Goal: Task Accomplishment & Management: Use online tool/utility

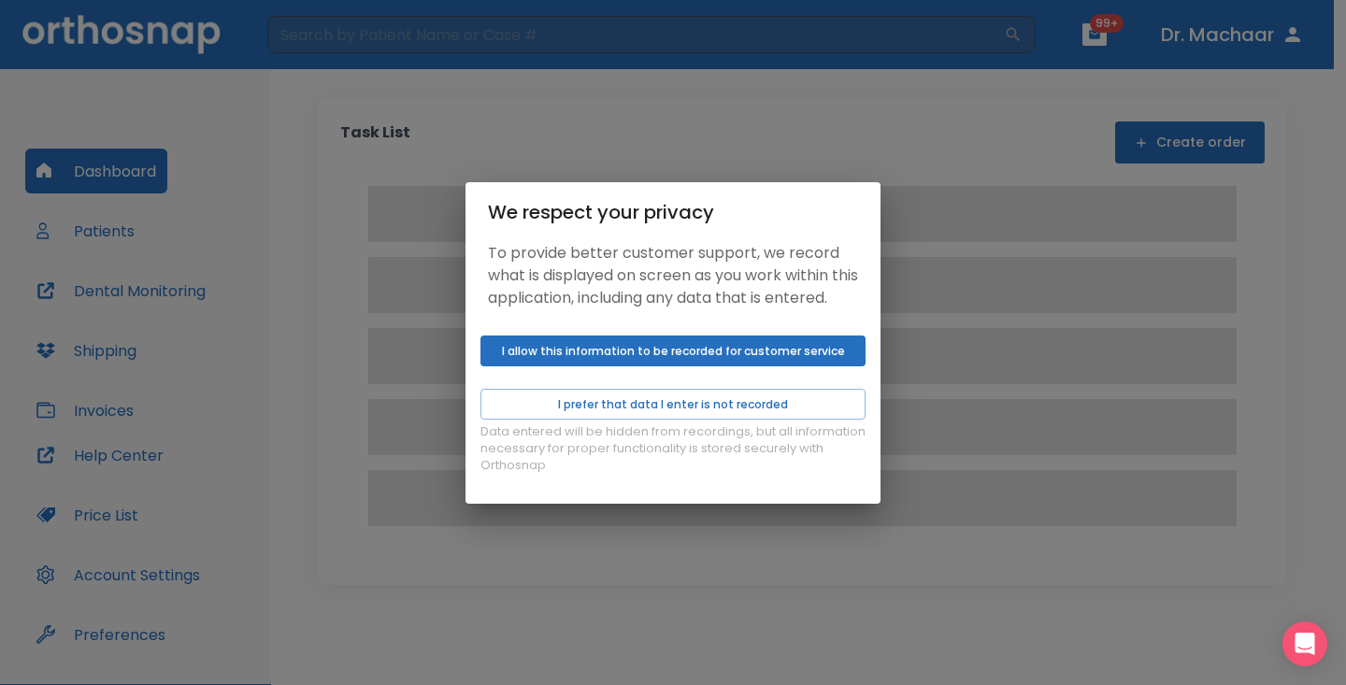
click at [737, 367] on button "I allow this information to be recorded for customer service" at bounding box center [673, 351] width 385 height 31
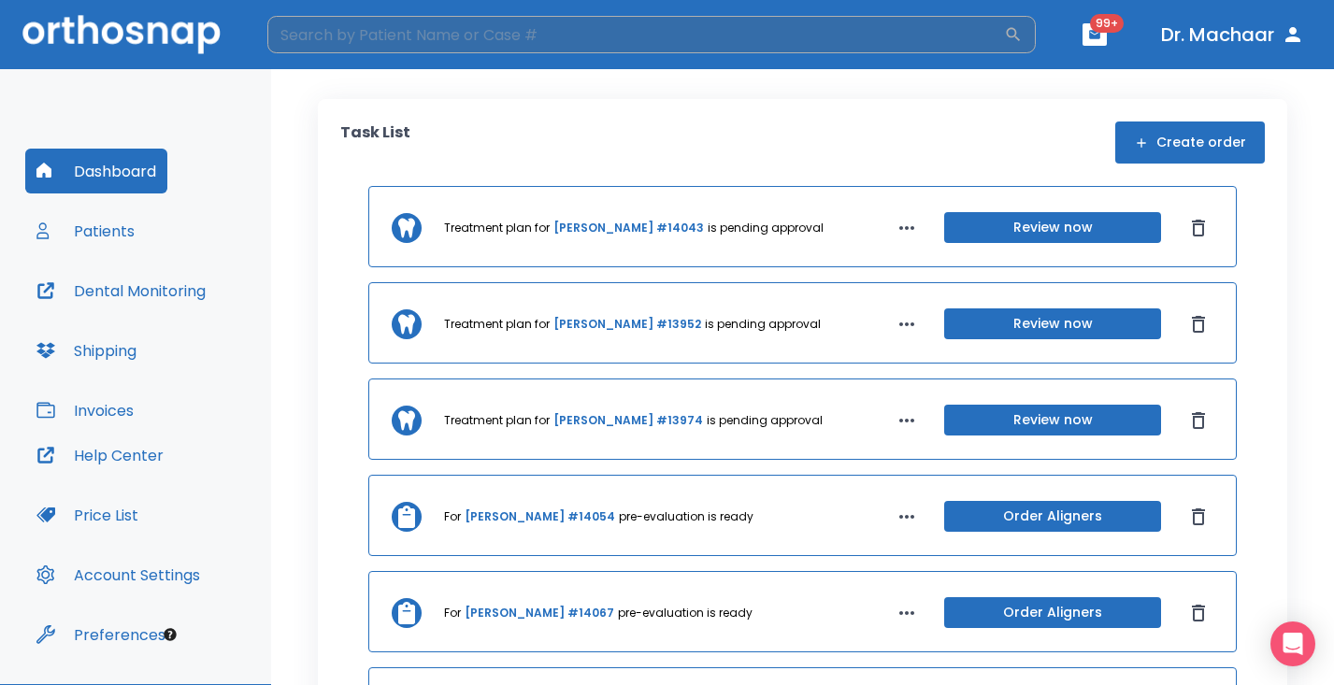
click at [659, 36] on input "search" at bounding box center [635, 34] width 737 height 37
type input "[PERSON_NAME]"
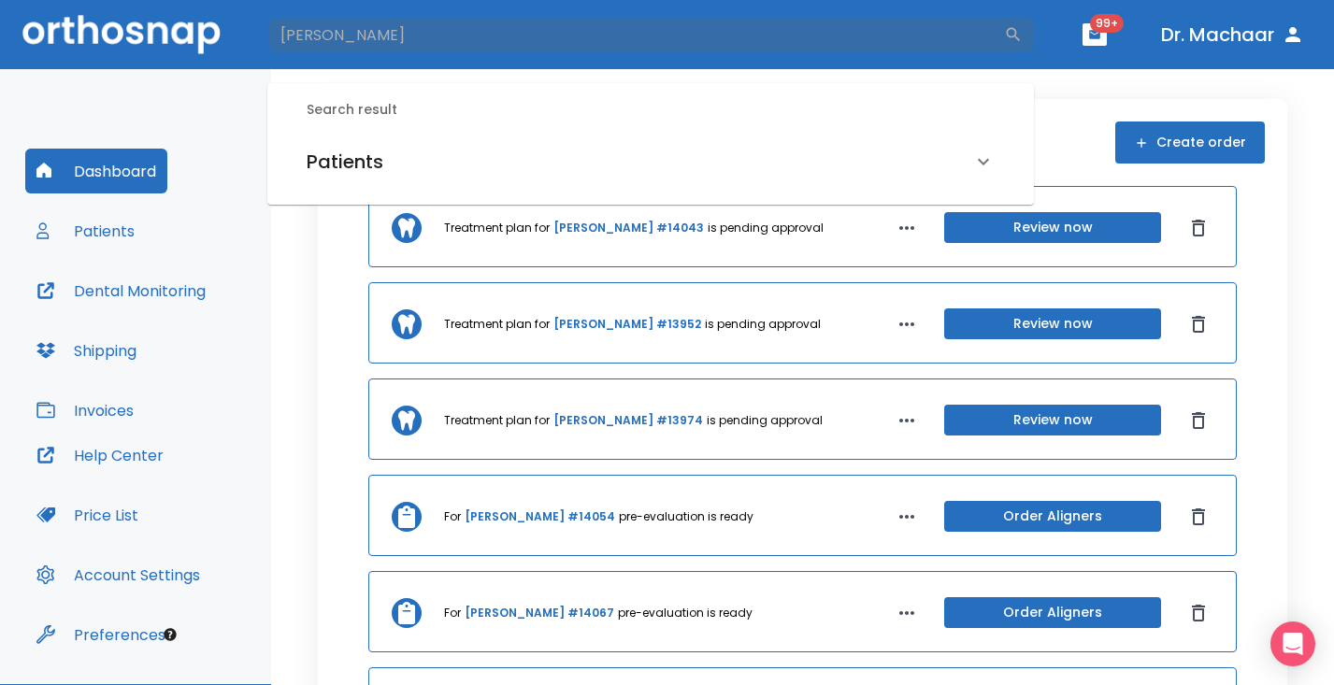
click at [571, 143] on div "Patients" at bounding box center [650, 162] width 733 height 52
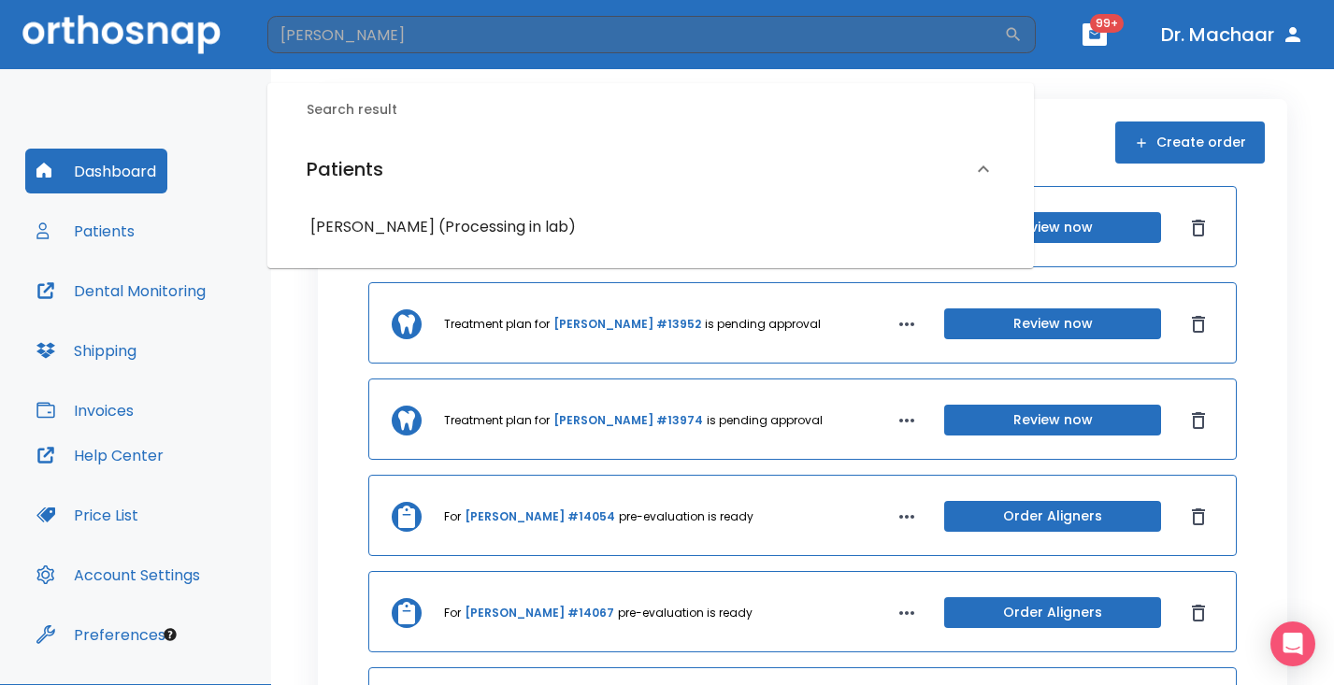
click at [457, 206] on div "[PERSON_NAME] (Processing in lab)" at bounding box center [650, 227] width 733 height 49
click at [469, 223] on h6 "[PERSON_NAME] (Processing in lab)" at bounding box center [650, 227] width 681 height 26
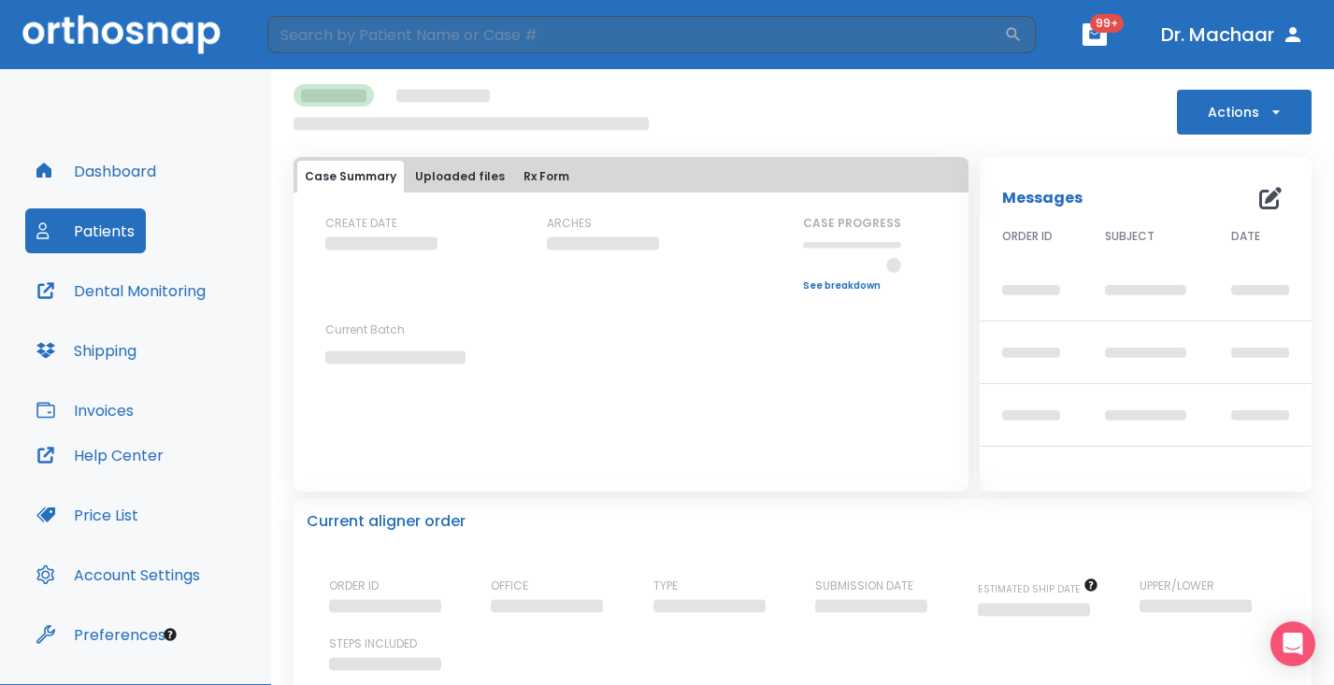
click at [1196, 126] on button "Actions" at bounding box center [1244, 112] width 135 height 45
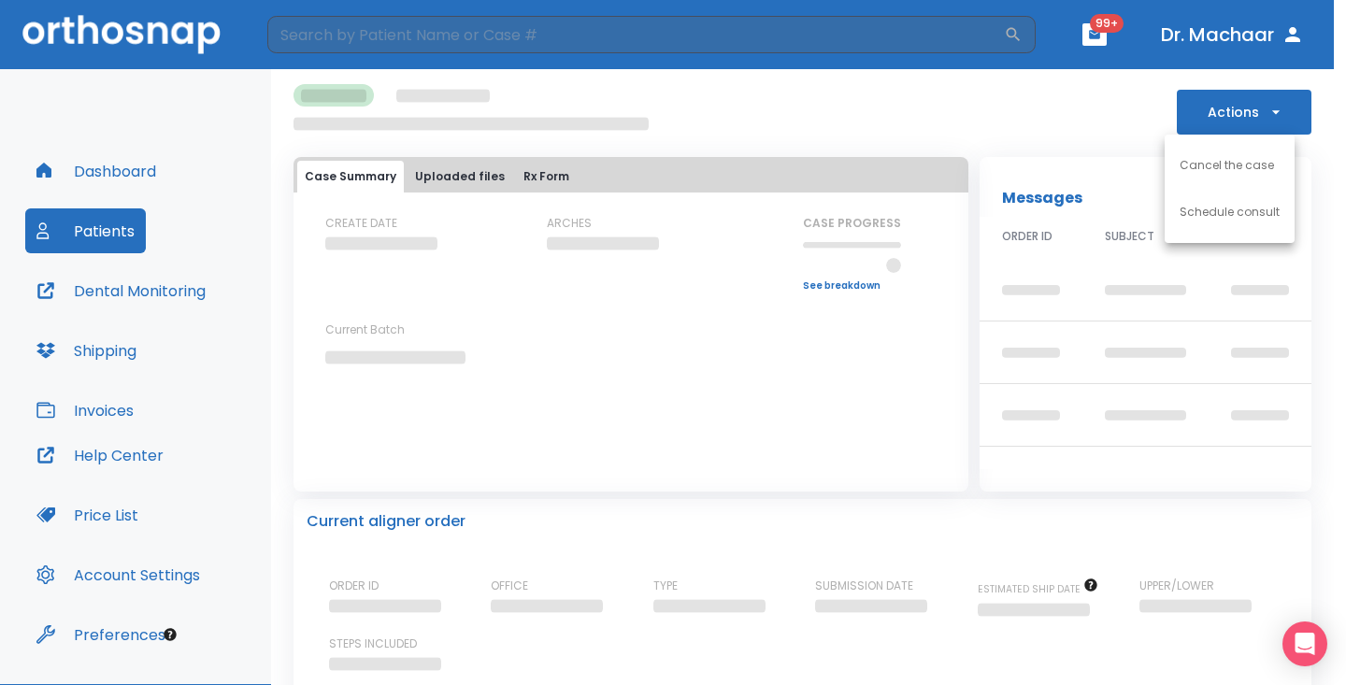
click at [1044, 99] on div at bounding box center [673, 342] width 1346 height 685
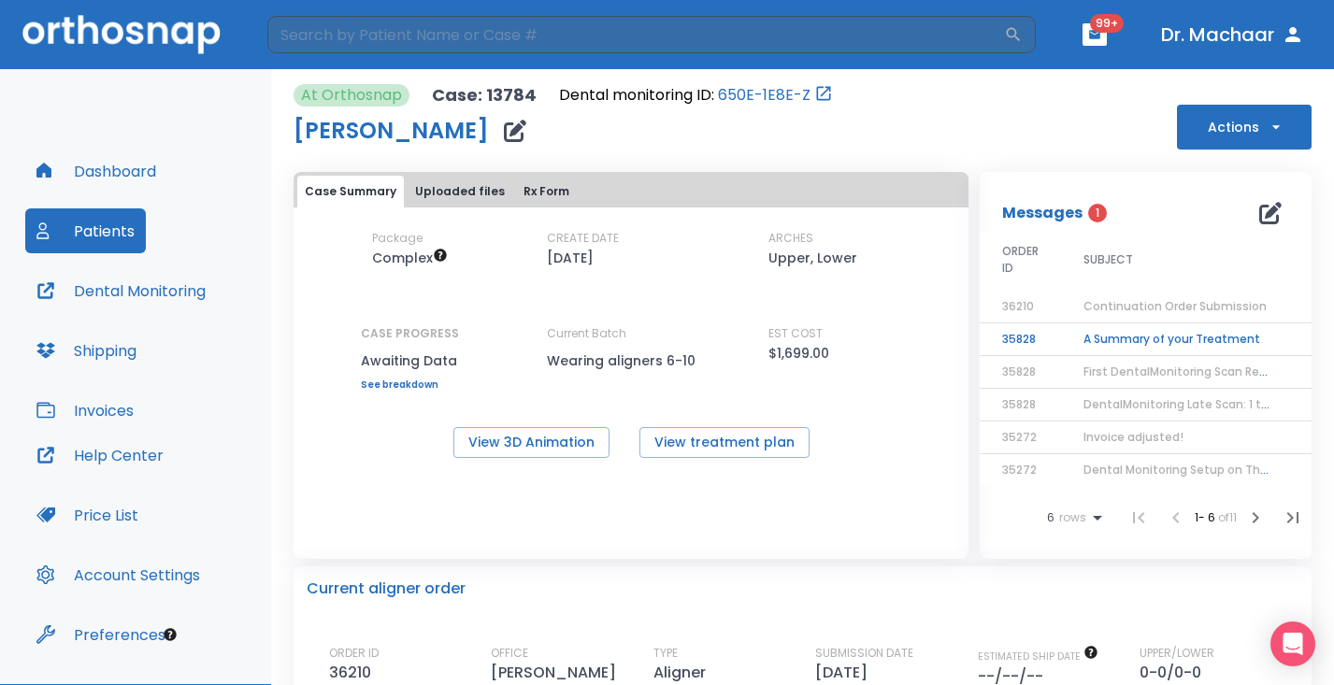
click at [1251, 137] on button "Actions" at bounding box center [1244, 127] width 135 height 45
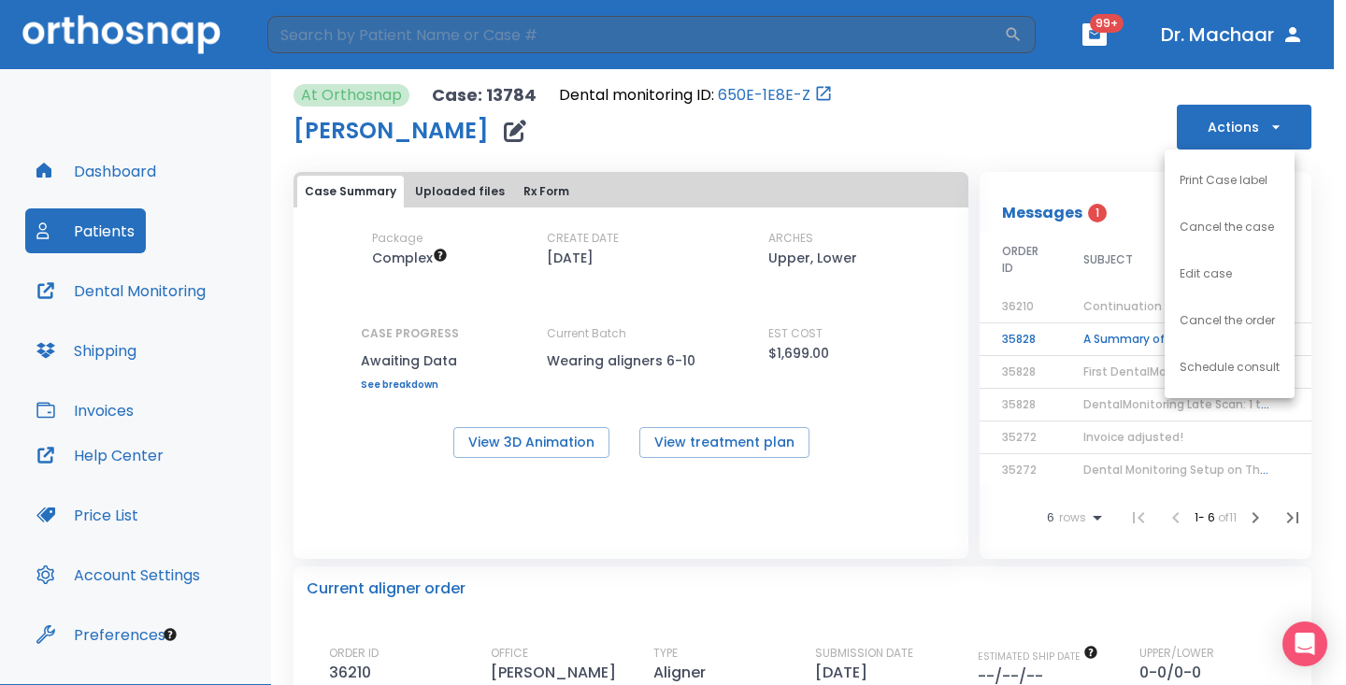
click at [955, 134] on div at bounding box center [673, 342] width 1346 height 685
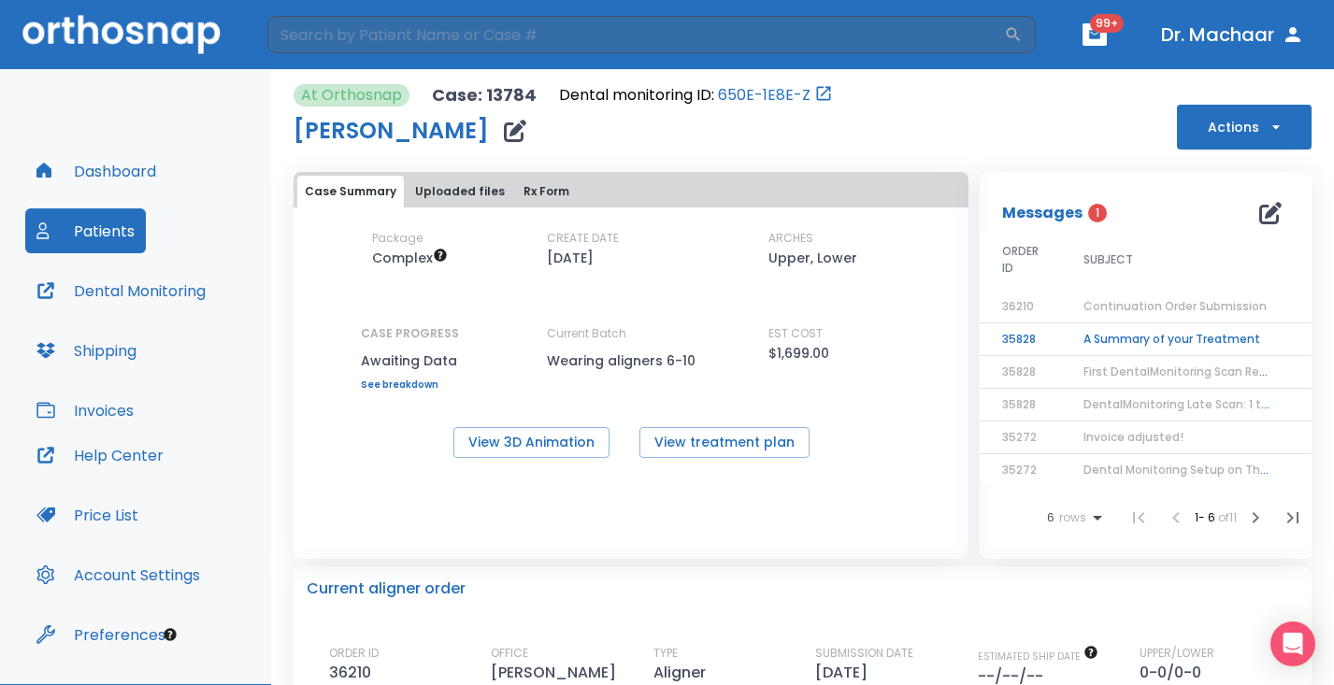
click at [137, 45] on img at bounding box center [121, 34] width 198 height 38
click at [80, 190] on button "Dashboard" at bounding box center [96, 171] width 142 height 45
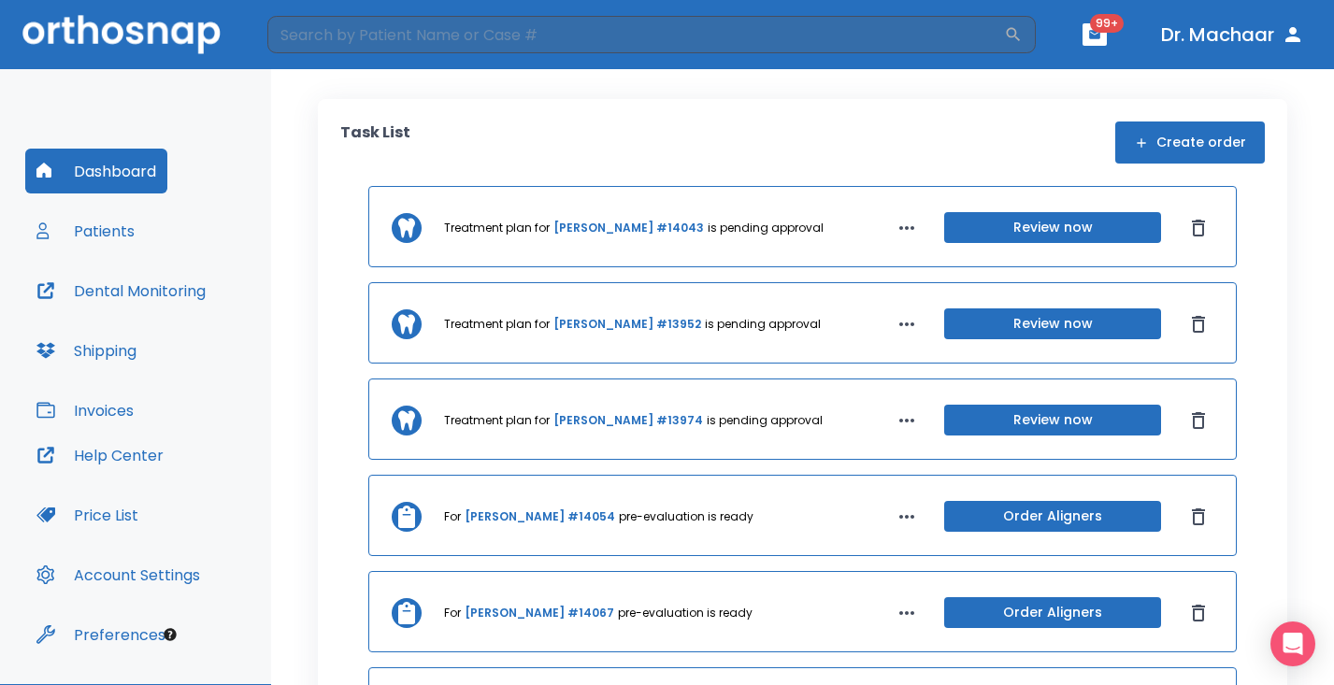
click at [1189, 151] on button "Create order" at bounding box center [1190, 143] width 150 height 42
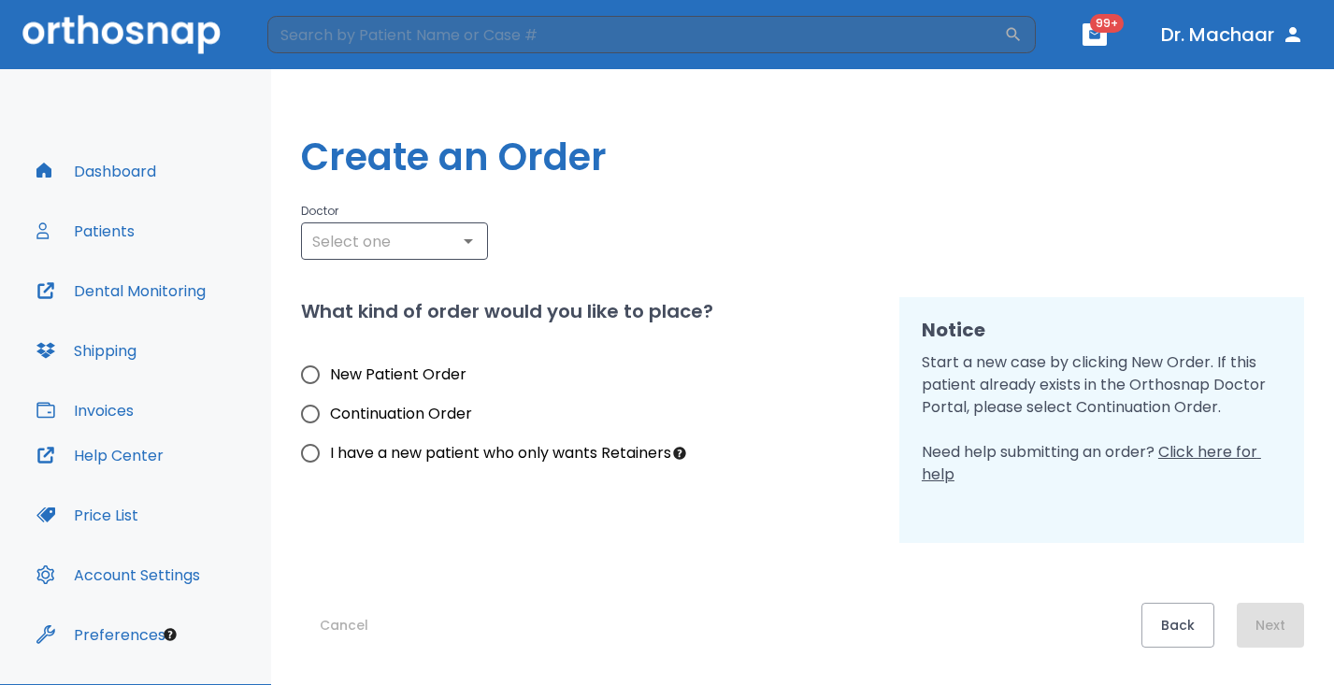
click at [98, 222] on button "Patients" at bounding box center [85, 231] width 121 height 45
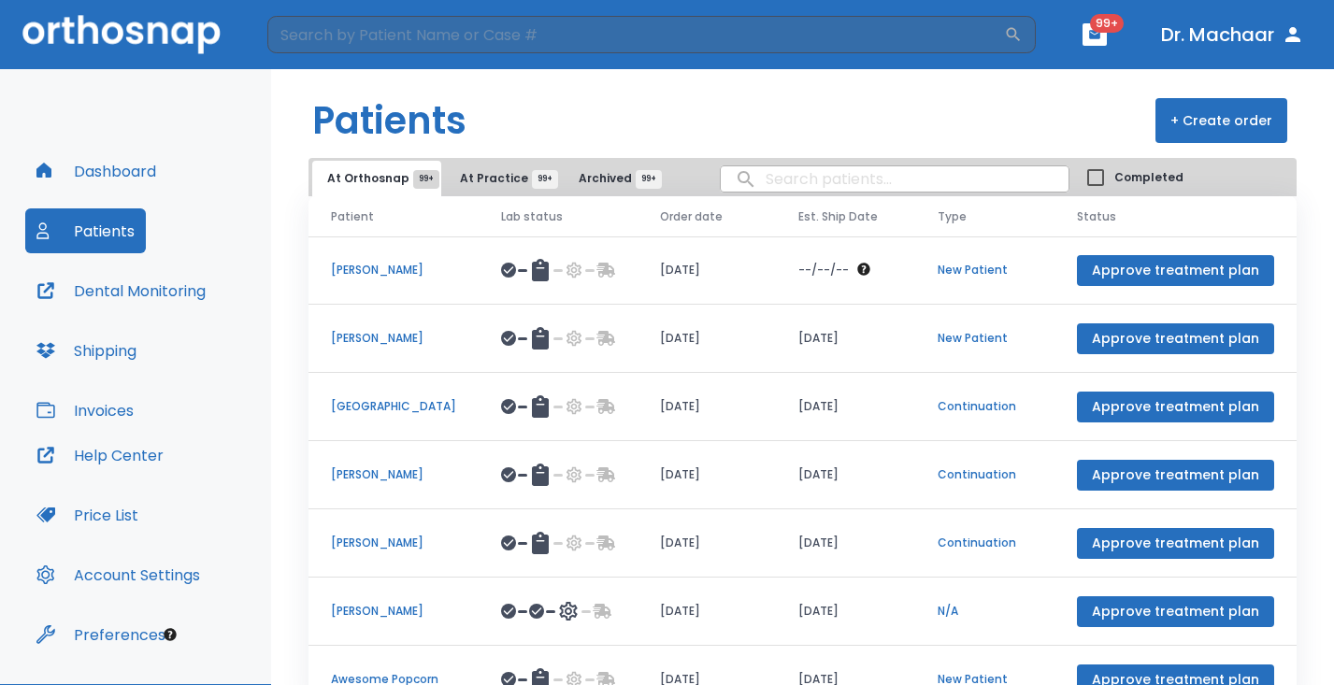
click at [460, 181] on span "At Practice 99+" at bounding box center [502, 178] width 85 height 17
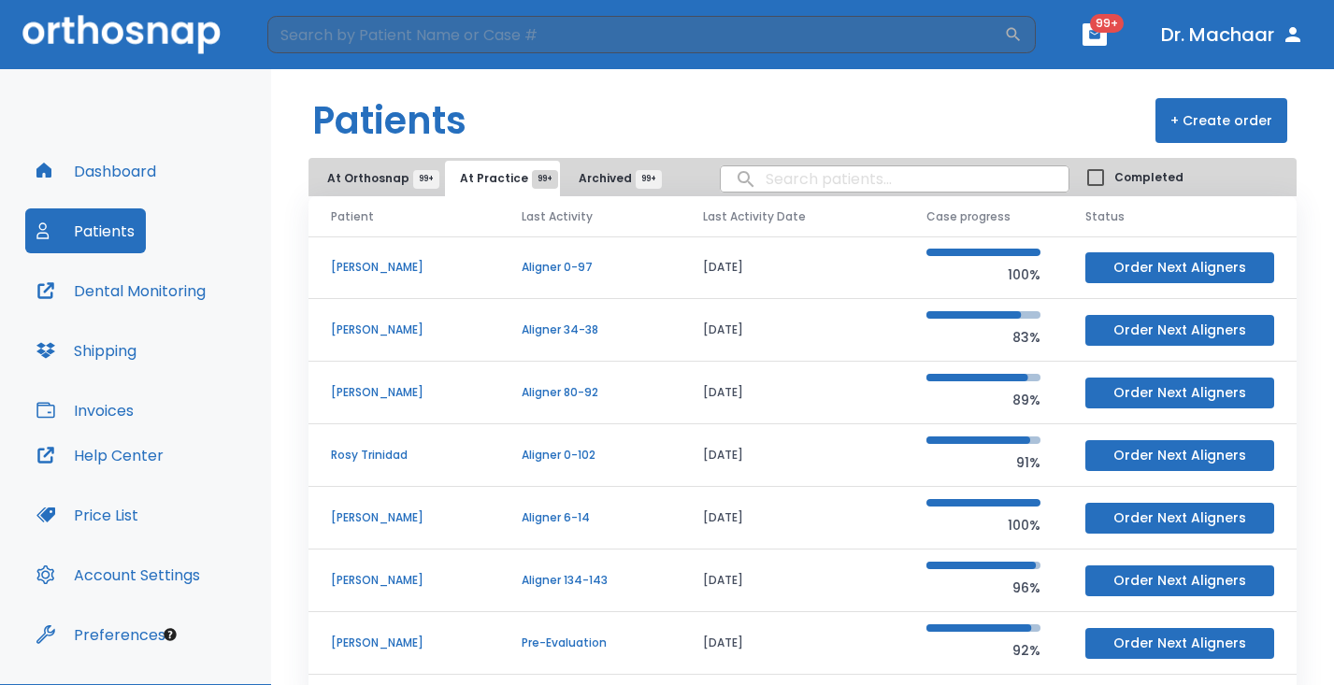
click at [401, 273] on p "[PERSON_NAME]" at bounding box center [404, 267] width 146 height 17
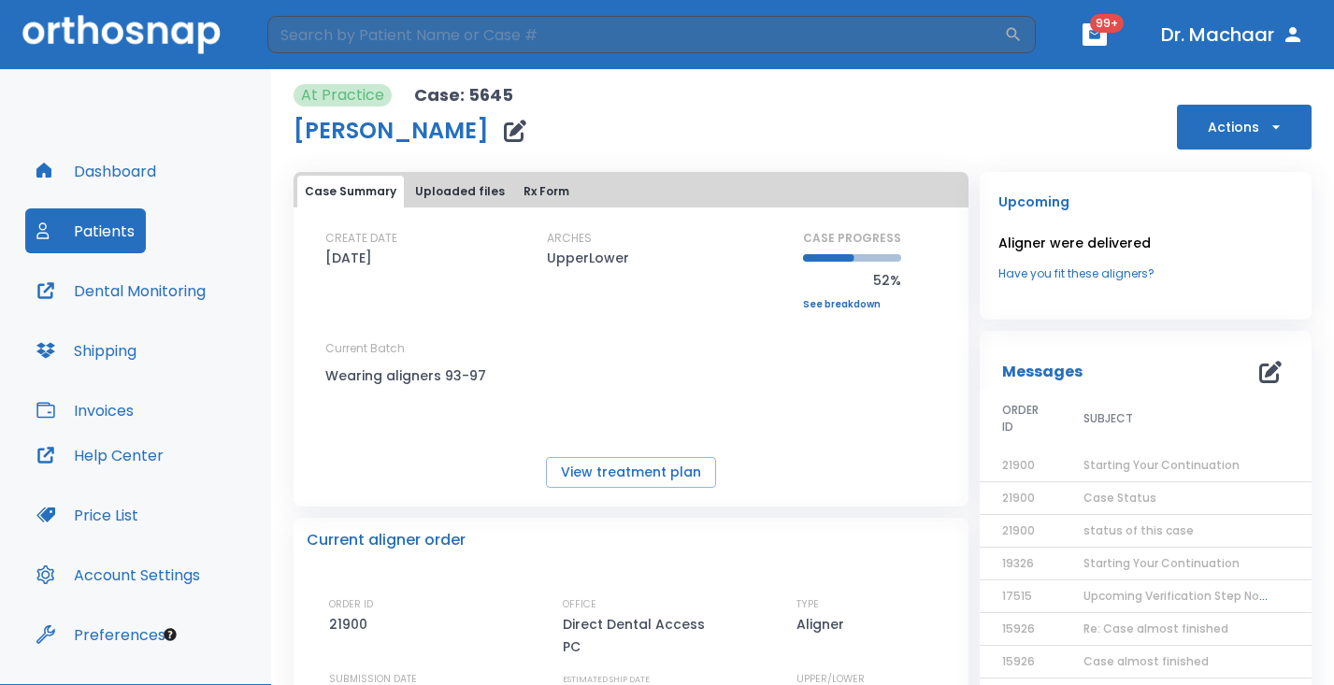
click at [1267, 126] on icon "button" at bounding box center [1276, 127] width 19 height 19
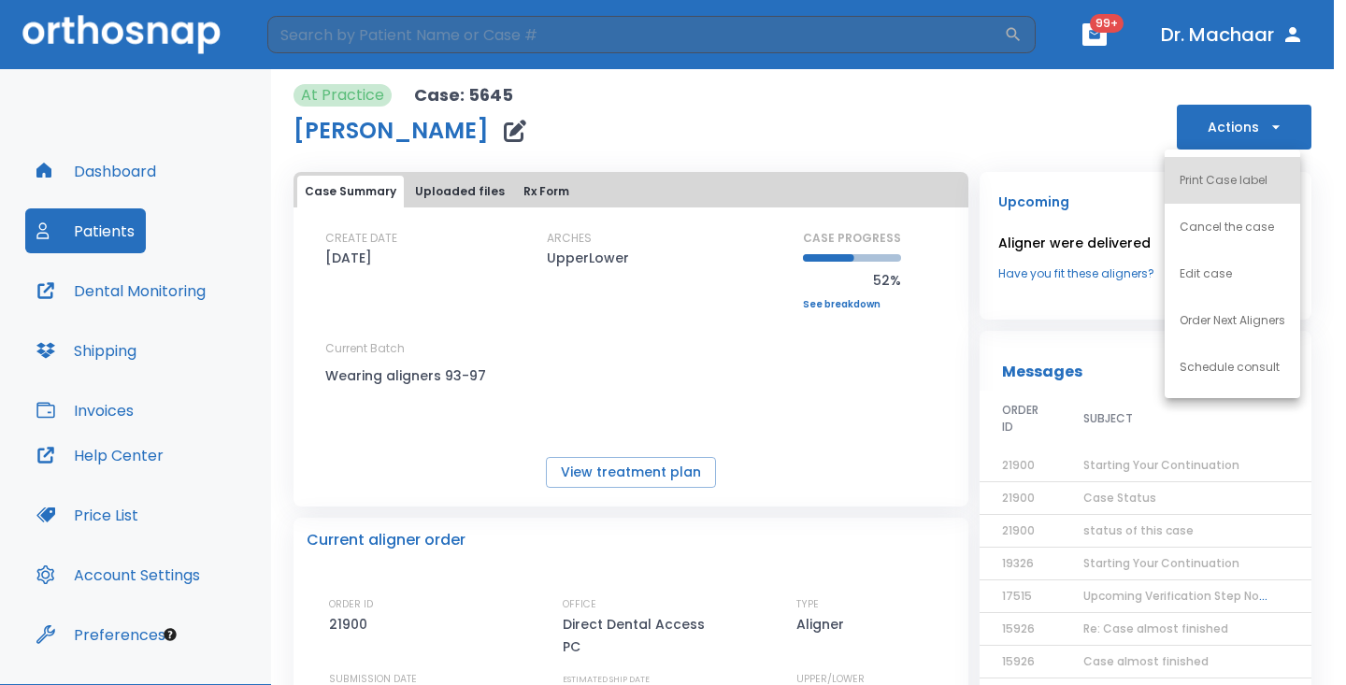
click at [785, 134] on div at bounding box center [673, 342] width 1346 height 685
